Goal: Information Seeking & Learning: Learn about a topic

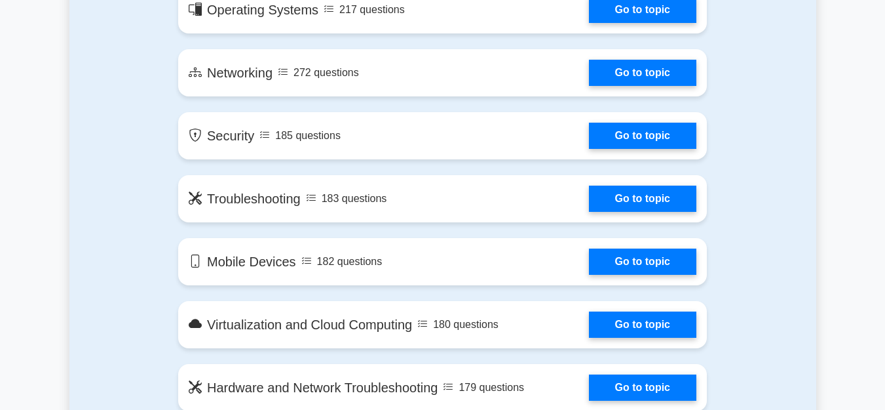
scroll to position [669, 0]
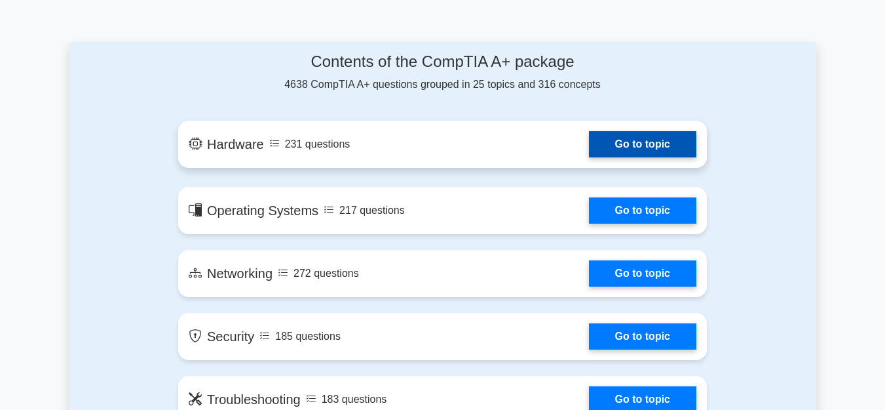
click at [623, 142] on link "Go to topic" at bounding box center [642, 144] width 107 height 26
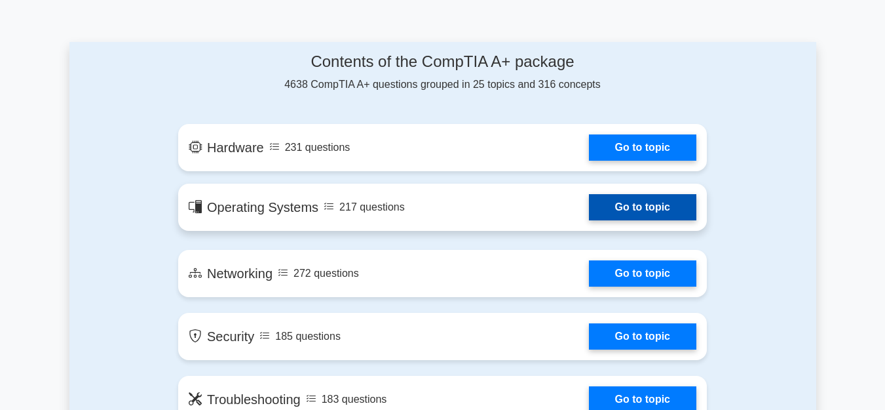
drag, startPoint x: 656, startPoint y: 197, endPoint x: 632, endPoint y: 192, distance: 24.2
click at [655, 197] on link "Go to topic" at bounding box center [642, 207] width 107 height 26
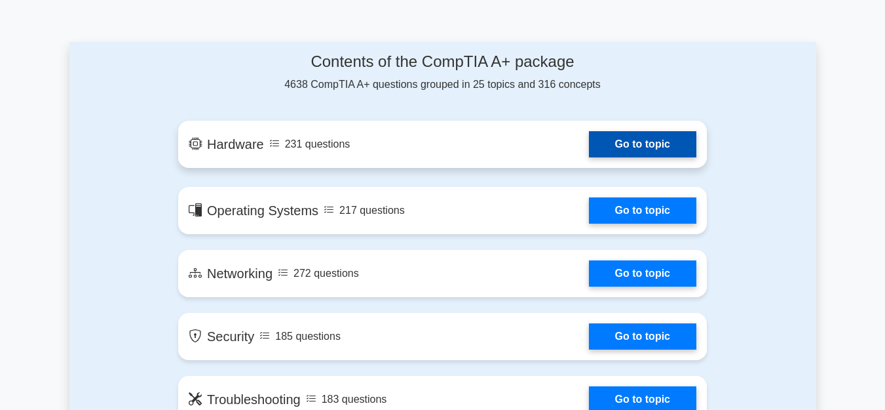
click at [627, 140] on link "Go to topic" at bounding box center [642, 144] width 107 height 26
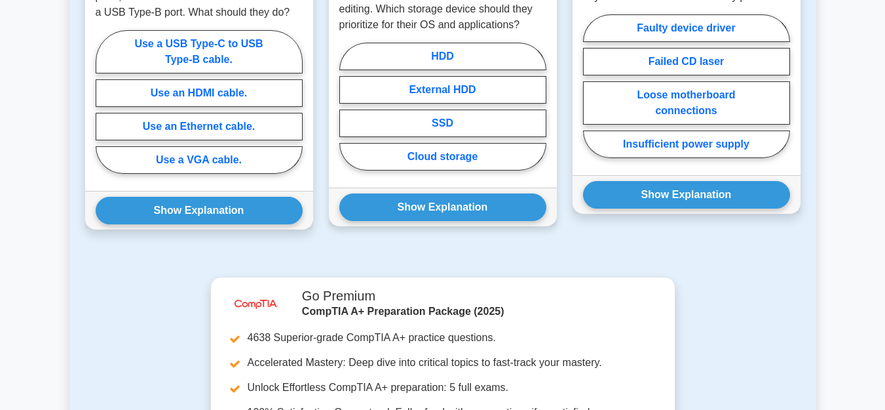
scroll to position [735, 0]
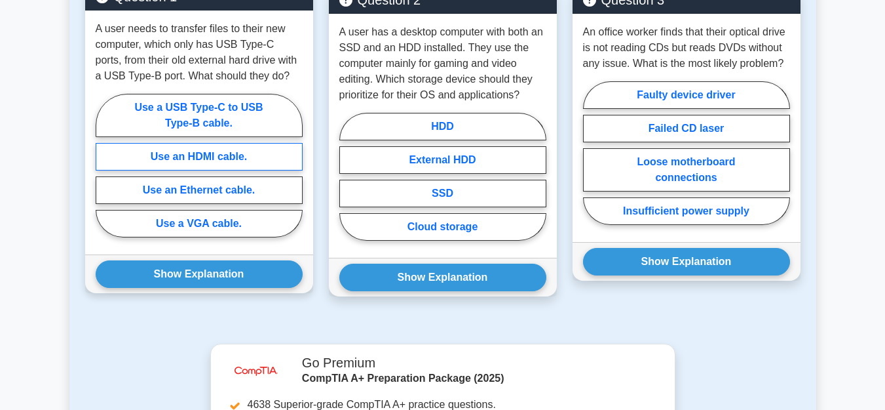
click at [260, 155] on label "Use an HDMI cable." at bounding box center [199, 157] width 207 height 28
click at [104, 165] on input "Use an HDMI cable." at bounding box center [100, 169] width 9 height 9
radio input "true"
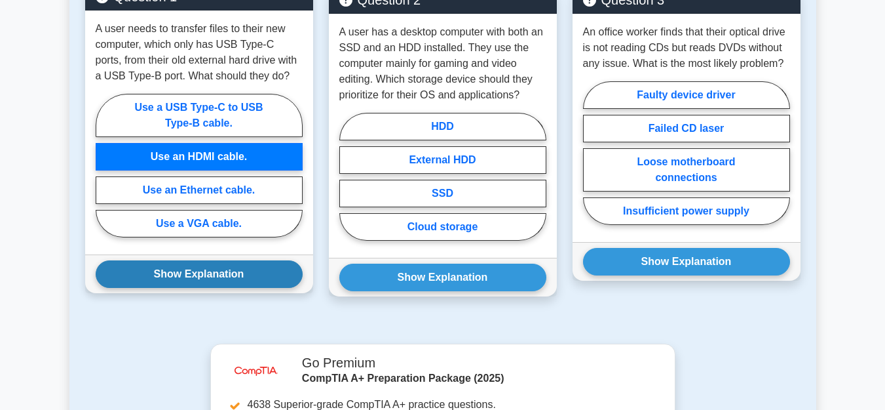
click at [271, 269] on button "Show Explanation" at bounding box center [199, 274] width 207 height 28
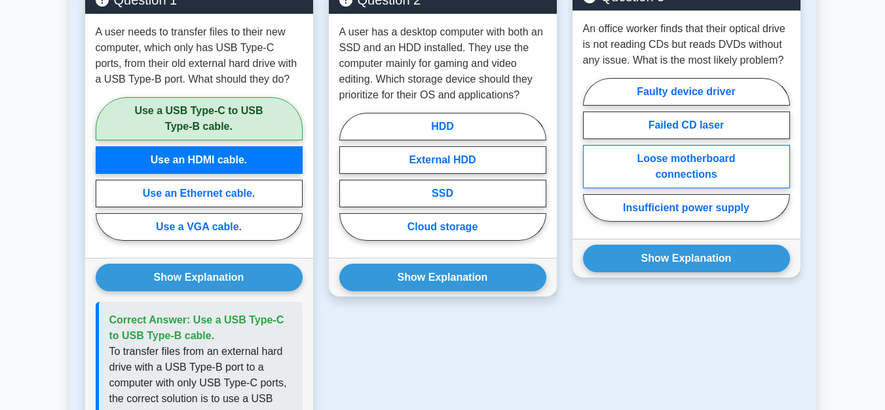
click at [682, 165] on label "Loose motherboard connections" at bounding box center [686, 166] width 207 height 43
click at [592, 158] on input "Loose motherboard connections" at bounding box center [587, 153] width 9 height 9
radio input "true"
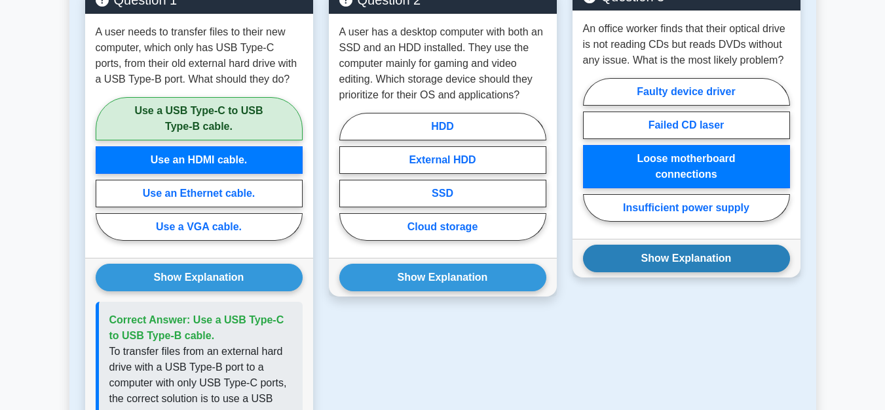
click at [646, 256] on button "Show Explanation" at bounding box center [686, 258] width 207 height 28
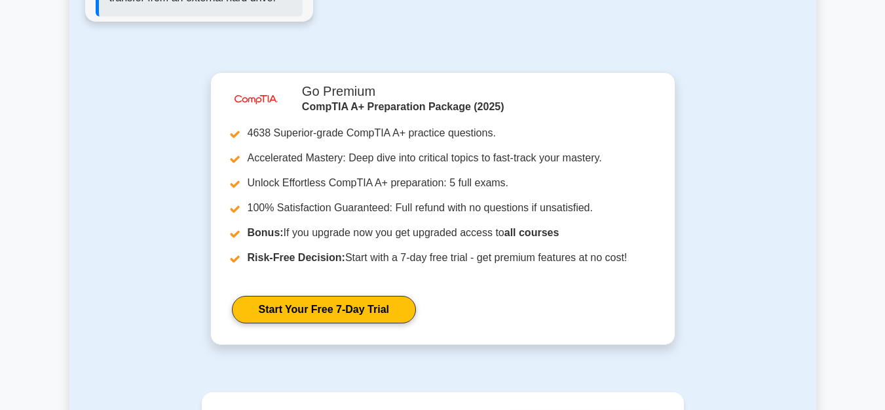
scroll to position [1612, 0]
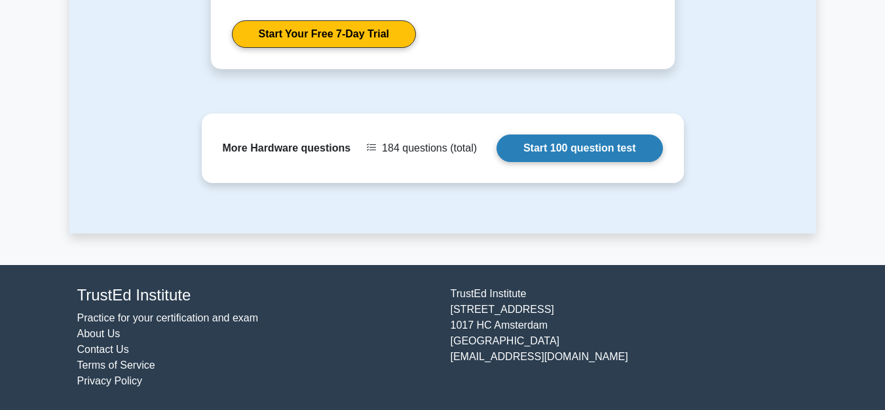
click at [560, 147] on link "Start 100 question test" at bounding box center [580, 148] width 166 height 28
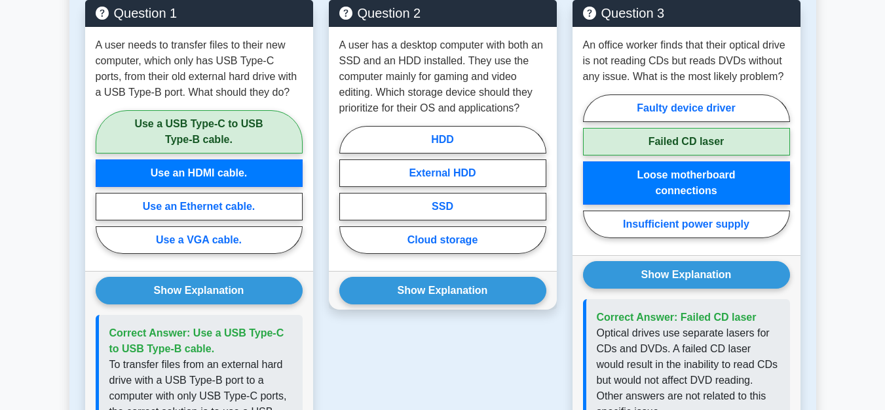
scroll to position [676, 0]
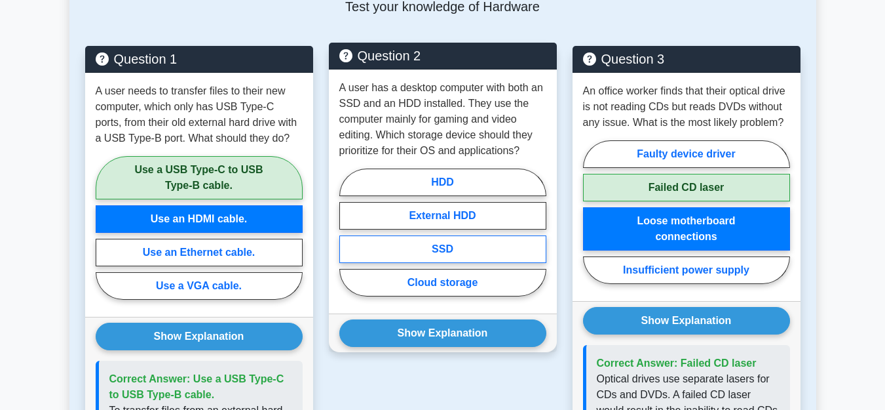
click at [429, 246] on label "SSD" at bounding box center [443, 249] width 207 height 28
click at [348, 241] on input "SSD" at bounding box center [344, 236] width 9 height 9
radio input "true"
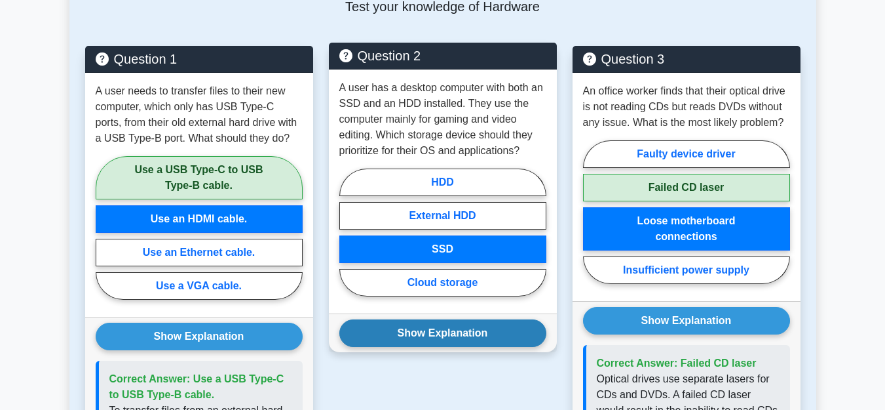
click at [420, 334] on button "Show Explanation" at bounding box center [443, 333] width 207 height 28
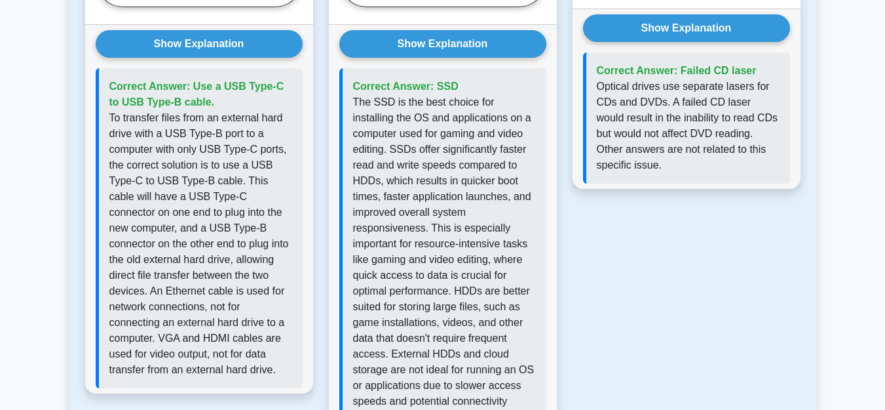
scroll to position [1144, 0]
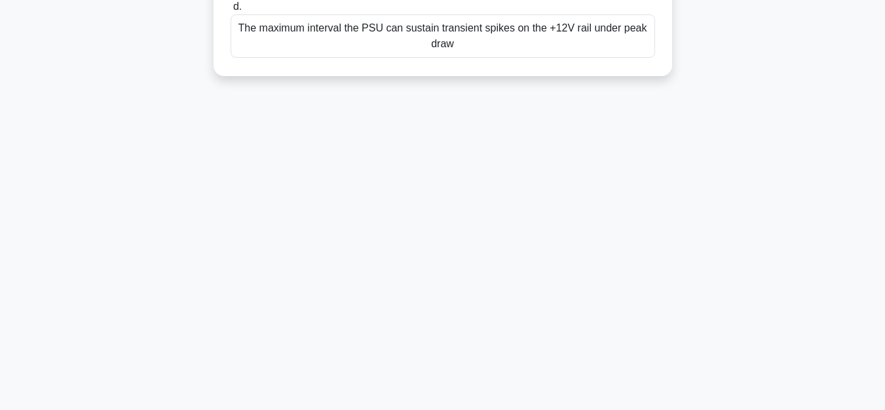
scroll to position [298, 0]
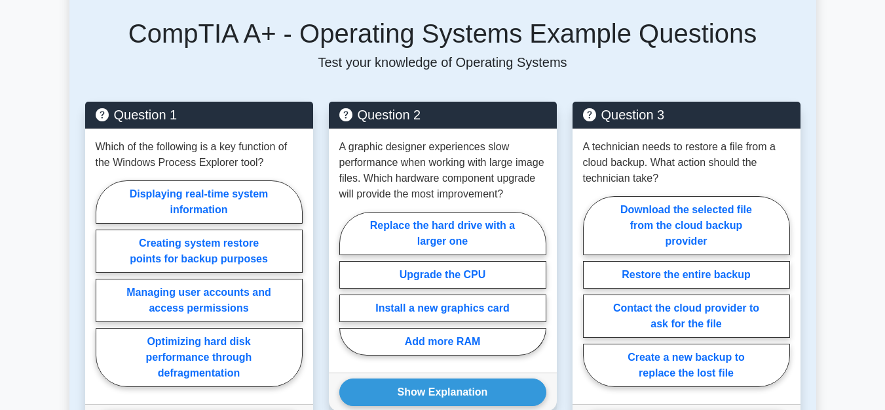
scroll to position [669, 0]
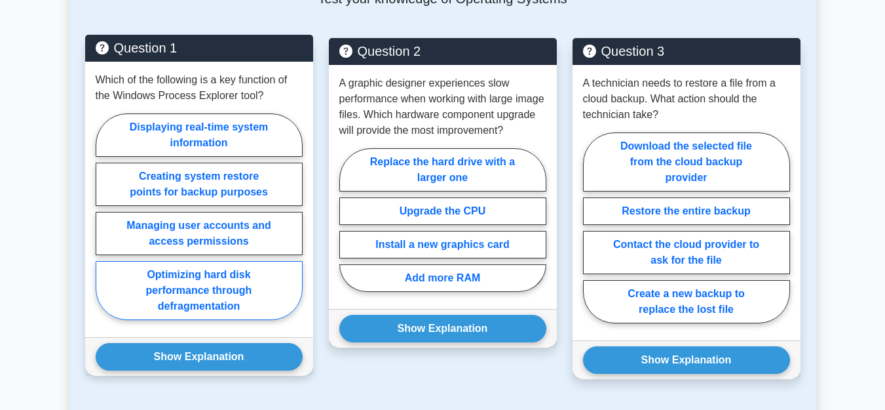
click at [182, 289] on label "Optimizing hard disk performance through defragmentation" at bounding box center [199, 290] width 207 height 59
click at [104, 225] on input "Optimizing hard disk performance through defragmentation" at bounding box center [100, 220] width 9 height 9
radio input "true"
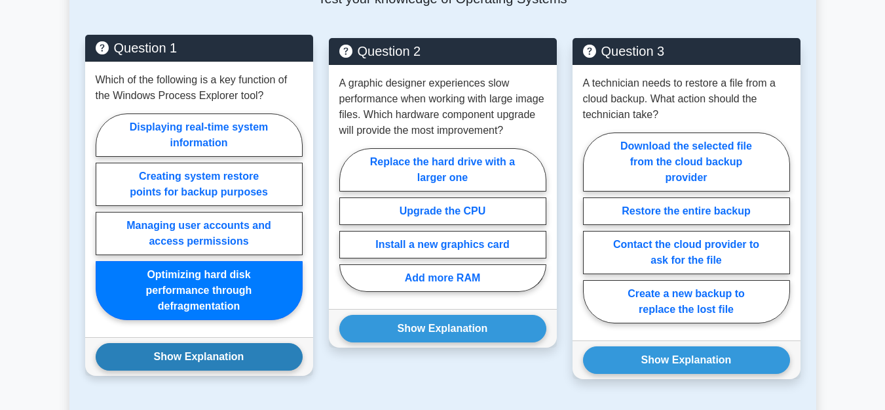
click at [190, 355] on button "Show Explanation" at bounding box center [199, 357] width 207 height 28
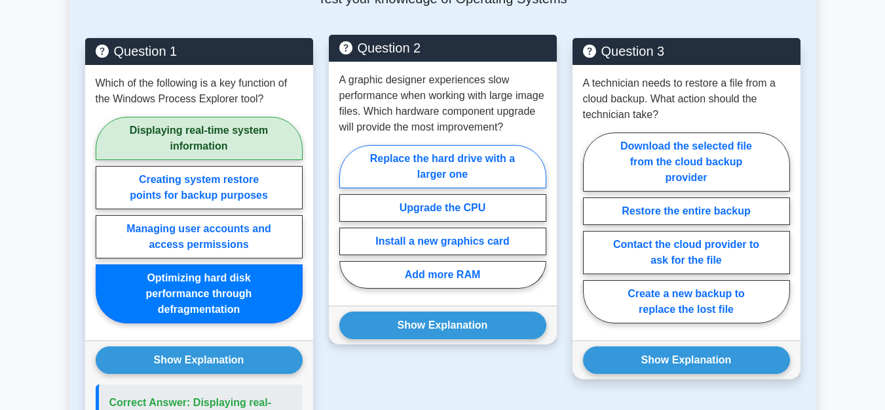
click at [444, 167] on label "Replace the hard drive with a larger one" at bounding box center [443, 166] width 207 height 43
click at [348, 216] on input "Replace the hard drive with a larger one" at bounding box center [344, 220] width 9 height 9
radio input "true"
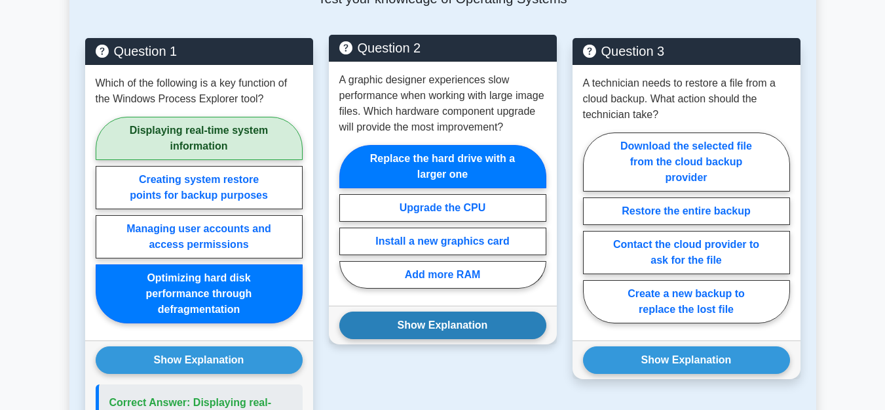
click at [463, 321] on button "Show Explanation" at bounding box center [443, 325] width 207 height 28
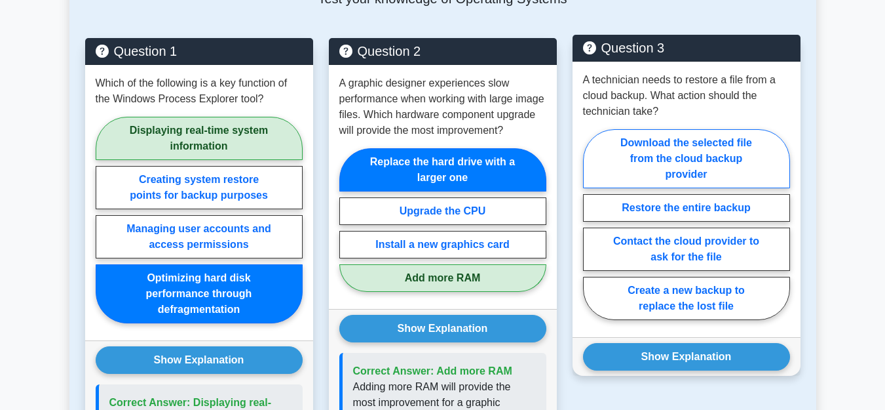
click at [659, 161] on label "Download the selected file from the cloud backup provider" at bounding box center [686, 158] width 207 height 59
click at [592, 224] on input "Download the selected file from the cloud backup provider" at bounding box center [587, 228] width 9 height 9
radio input "true"
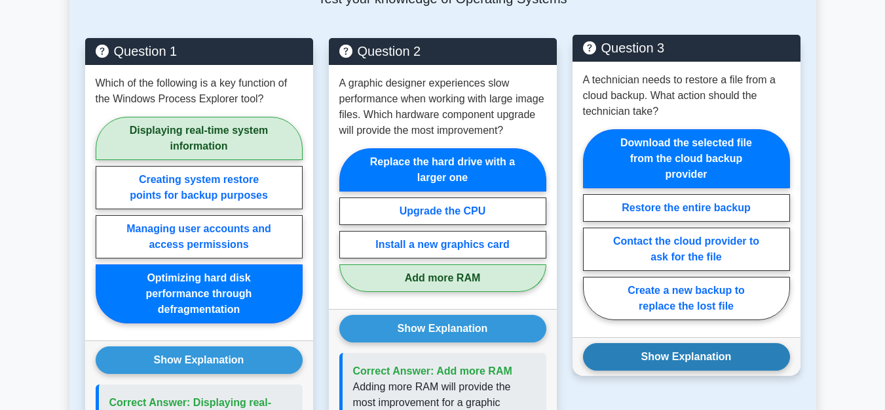
click at [663, 356] on button "Show Explanation" at bounding box center [686, 357] width 207 height 28
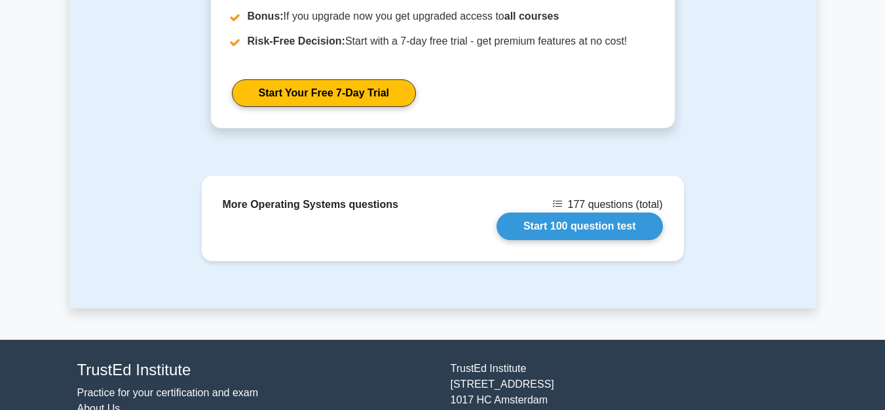
scroll to position [2131, 0]
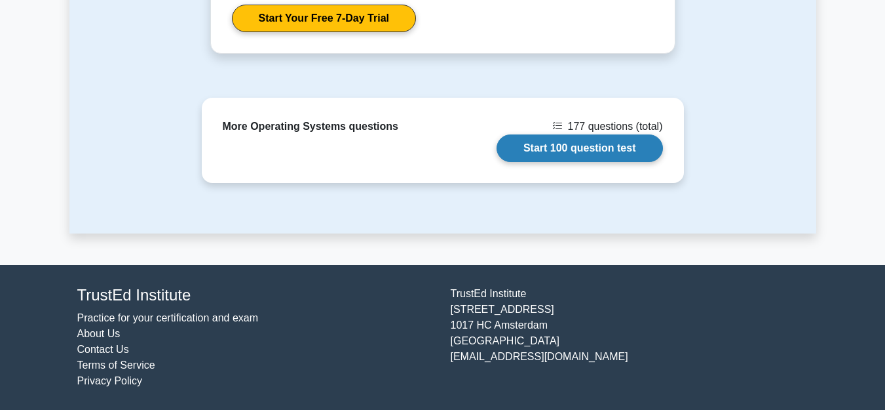
drag, startPoint x: 589, startPoint y: 140, endPoint x: 596, endPoint y: 155, distance: 15.8
click at [589, 140] on link "Start 100 question test" at bounding box center [580, 148] width 166 height 28
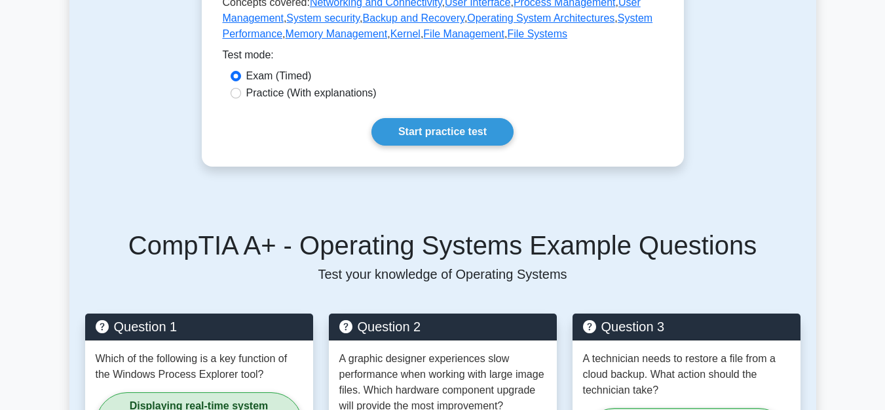
scroll to position [460, 0]
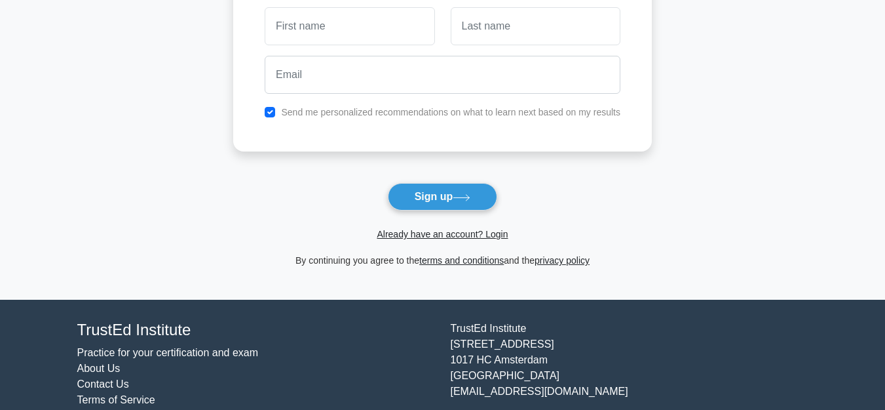
scroll to position [134, 0]
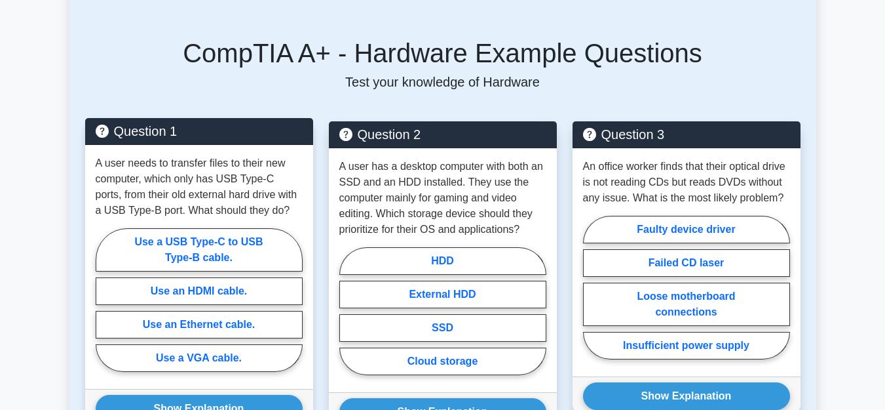
scroll to position [602, 0]
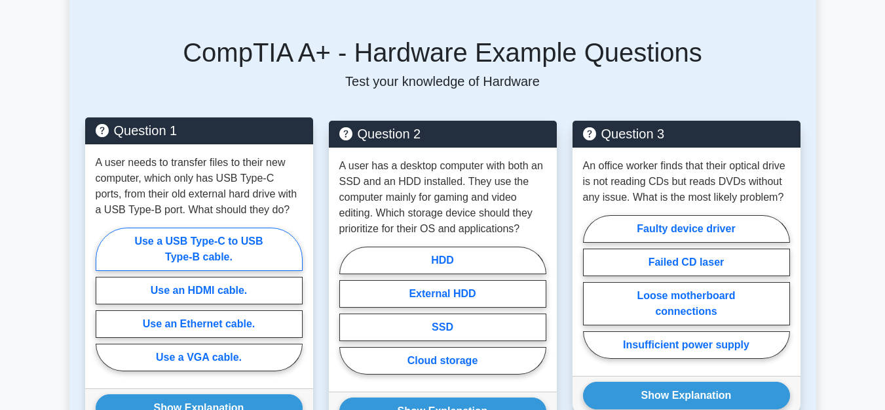
drag, startPoint x: 185, startPoint y: 252, endPoint x: 156, endPoint y: 230, distance: 36.6
click at [185, 251] on label "Use a USB Type-C to USB Type-B cable." at bounding box center [199, 248] width 207 height 43
click at [104, 299] on input "Use a USB Type-C to USB Type-B cable." at bounding box center [100, 303] width 9 height 9
radio input "true"
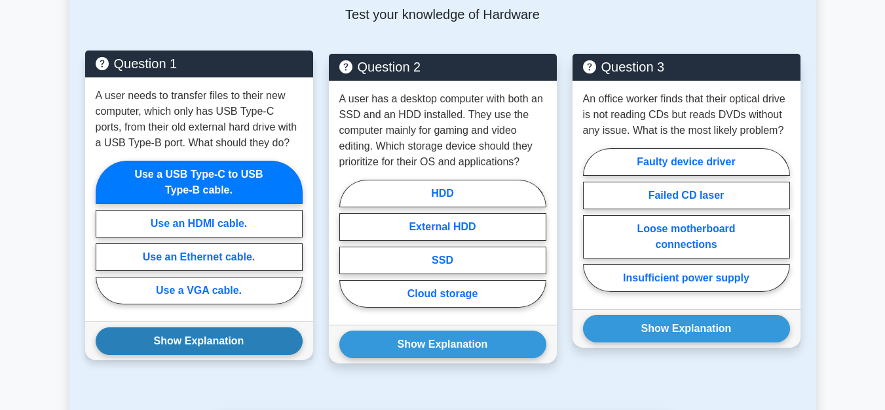
scroll to position [802, 0]
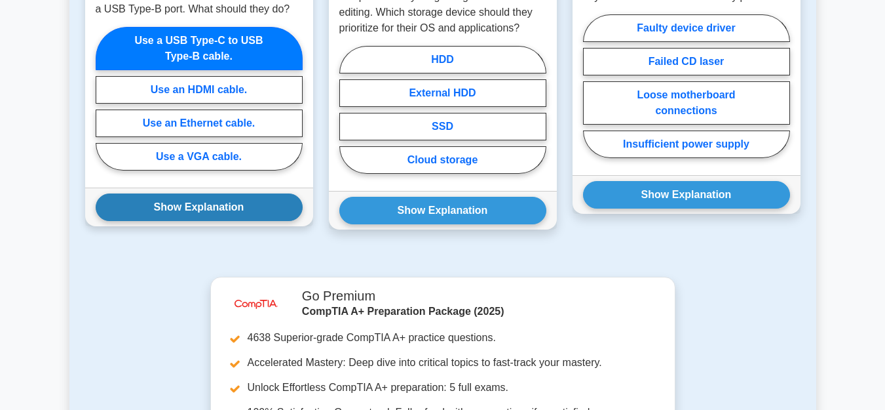
click at [202, 215] on button "Show Explanation" at bounding box center [199, 207] width 207 height 28
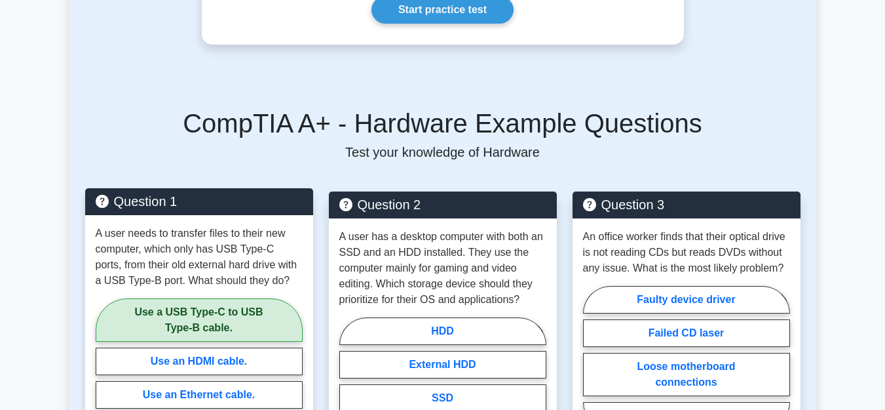
scroll to position [602, 0]
